Goal: Information Seeking & Learning: Learn about a topic

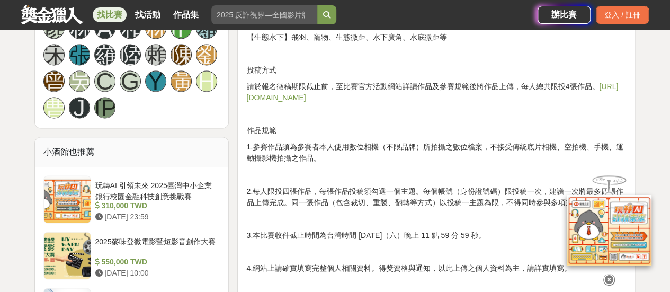
scroll to position [848, 0]
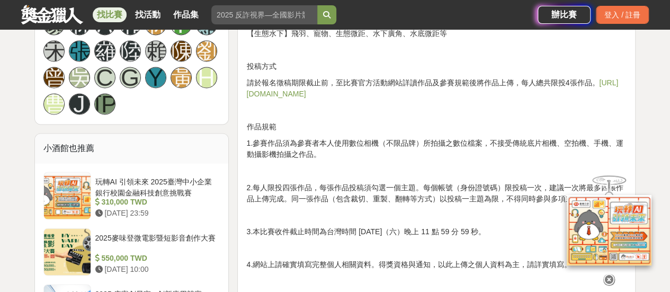
click at [343, 232] on p "3.本比賽收件截止時間為台灣時間 2025 年 10 月 11 日（六）晚上 11 點 59 分 59 秒。" at bounding box center [436, 231] width 380 height 11
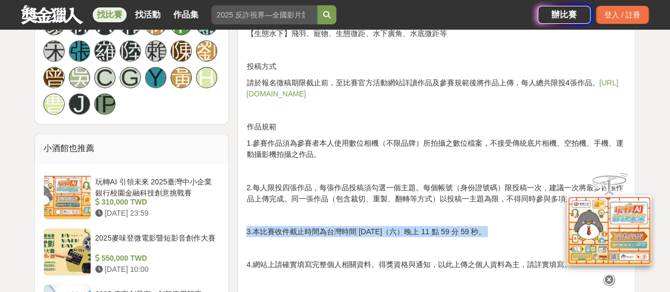
click at [343, 232] on p "3.本比賽收件截止時間為台灣時間 2025 年 10 月 11 日（六）晚上 11 點 59 分 59 秒。" at bounding box center [436, 231] width 380 height 11
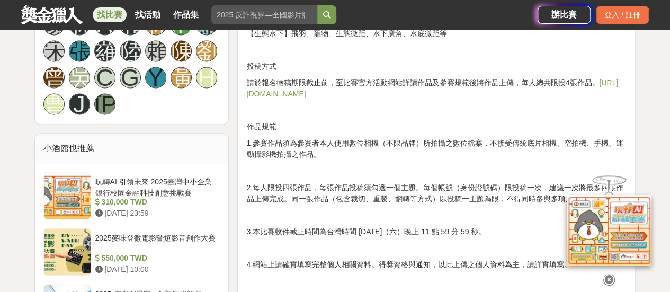
click at [362, 191] on p "2.每人限投四張作品，每張作品投稿須勾選一個主題。每個帳號（身份證號碼）限投稿一次，建議一次將最多四張作品上傳完成。同一張作品（包含裁切、重製、翻轉等方式）以…" at bounding box center [436, 193] width 380 height 22
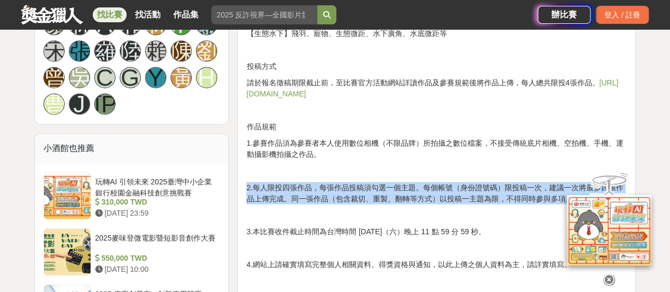
click at [362, 191] on p "2.每人限投四張作品，每張作品投稿須勾選一個主題。每個帳號（身份證號碼）限投稿一次，建議一次將最多四張作品上傳完成。同一張作品（包含裁切、重製、翻轉等方式）以…" at bounding box center [436, 193] width 380 height 22
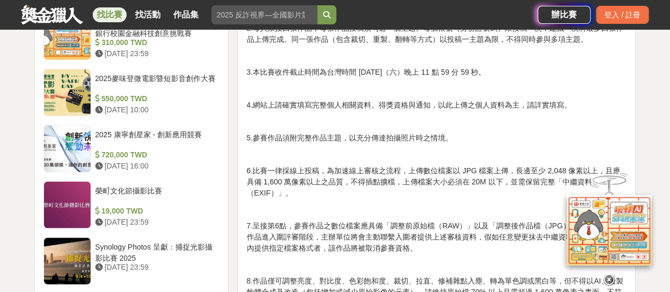
scroll to position [1113, 0]
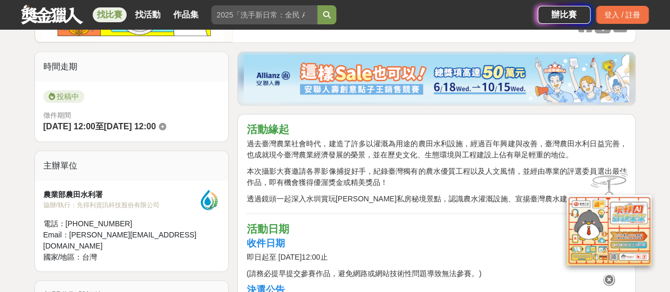
scroll to position [265, 0]
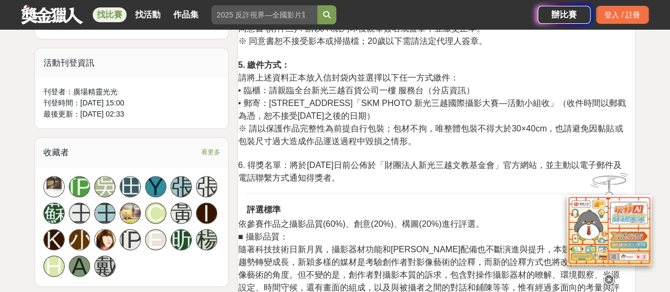
scroll to position [901, 0]
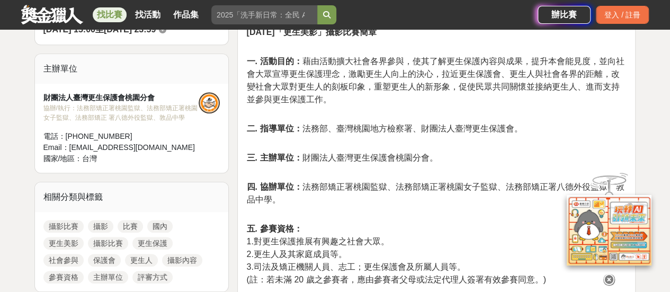
scroll to position [530, 0]
